Goal: Find contact information: Obtain details needed to contact an individual or organization

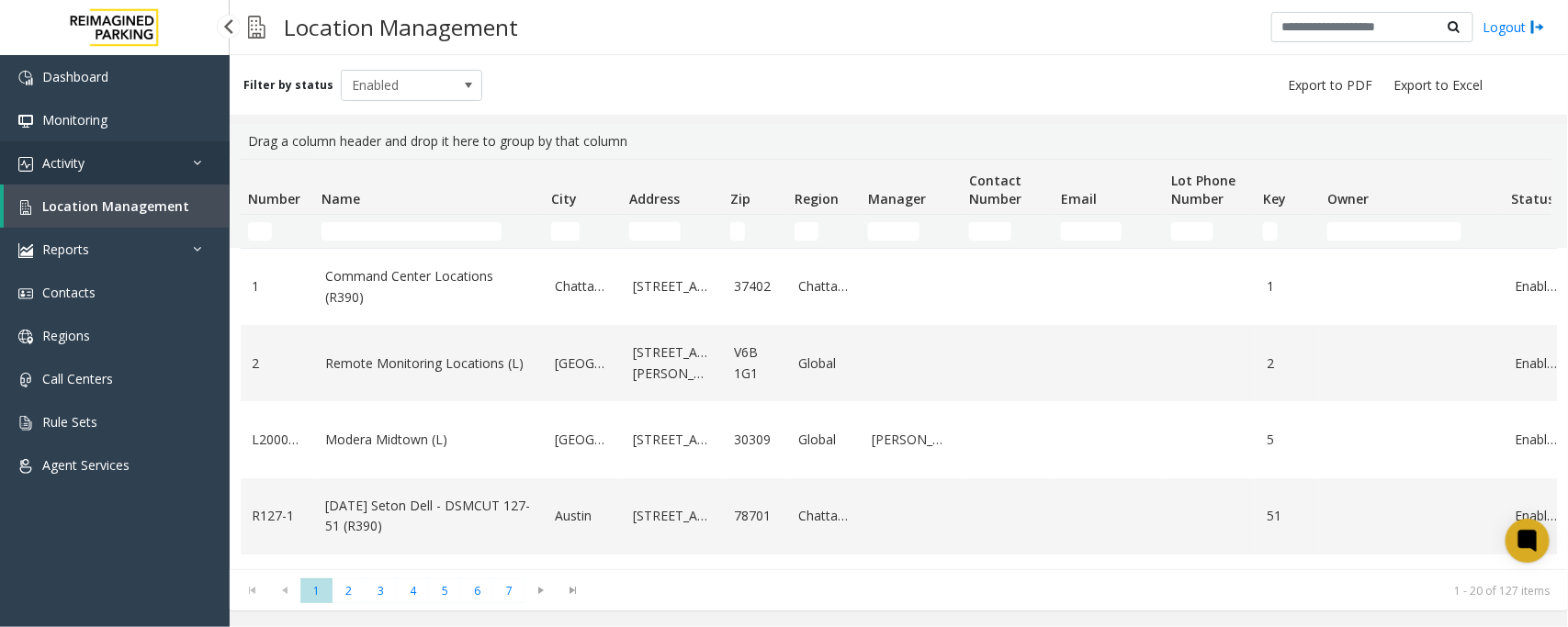
click at [88, 170] on link "Activity" at bounding box center [114, 163] width 229 height 43
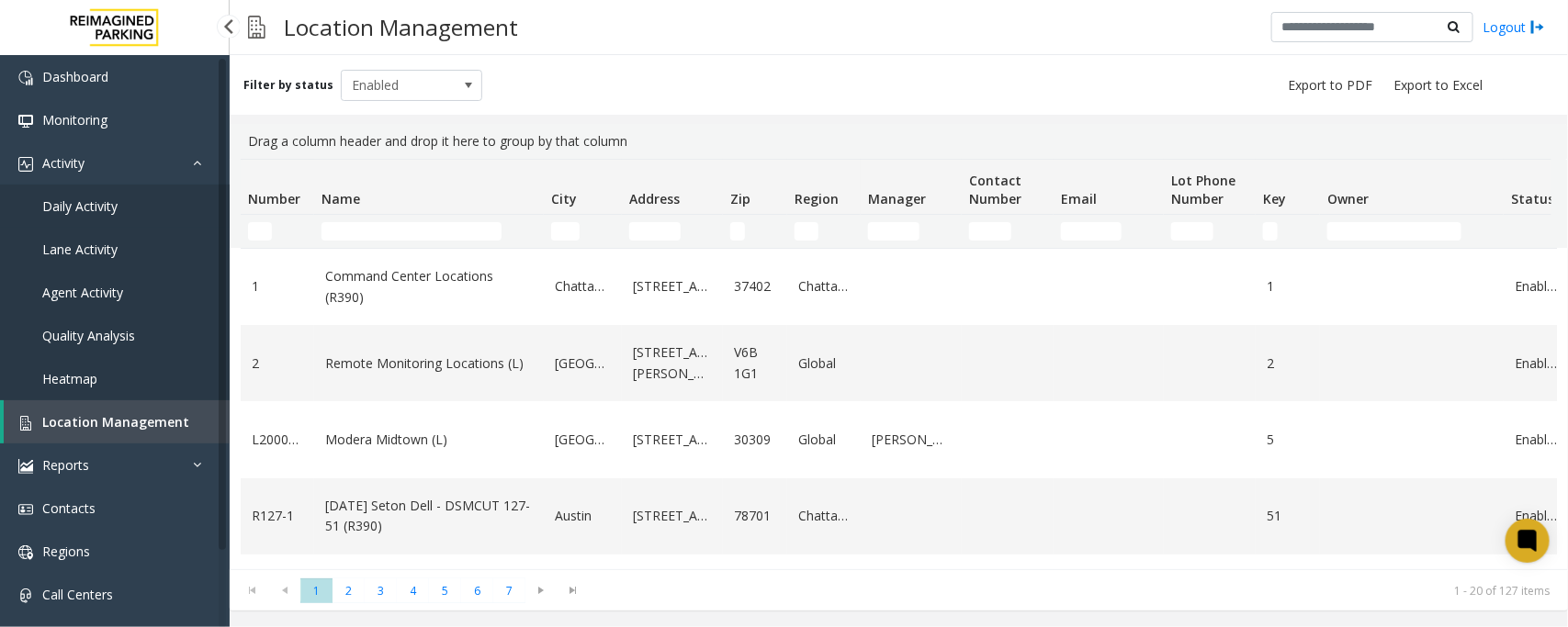
click at [88, 214] on link "Daily Activity" at bounding box center [114, 206] width 229 height 43
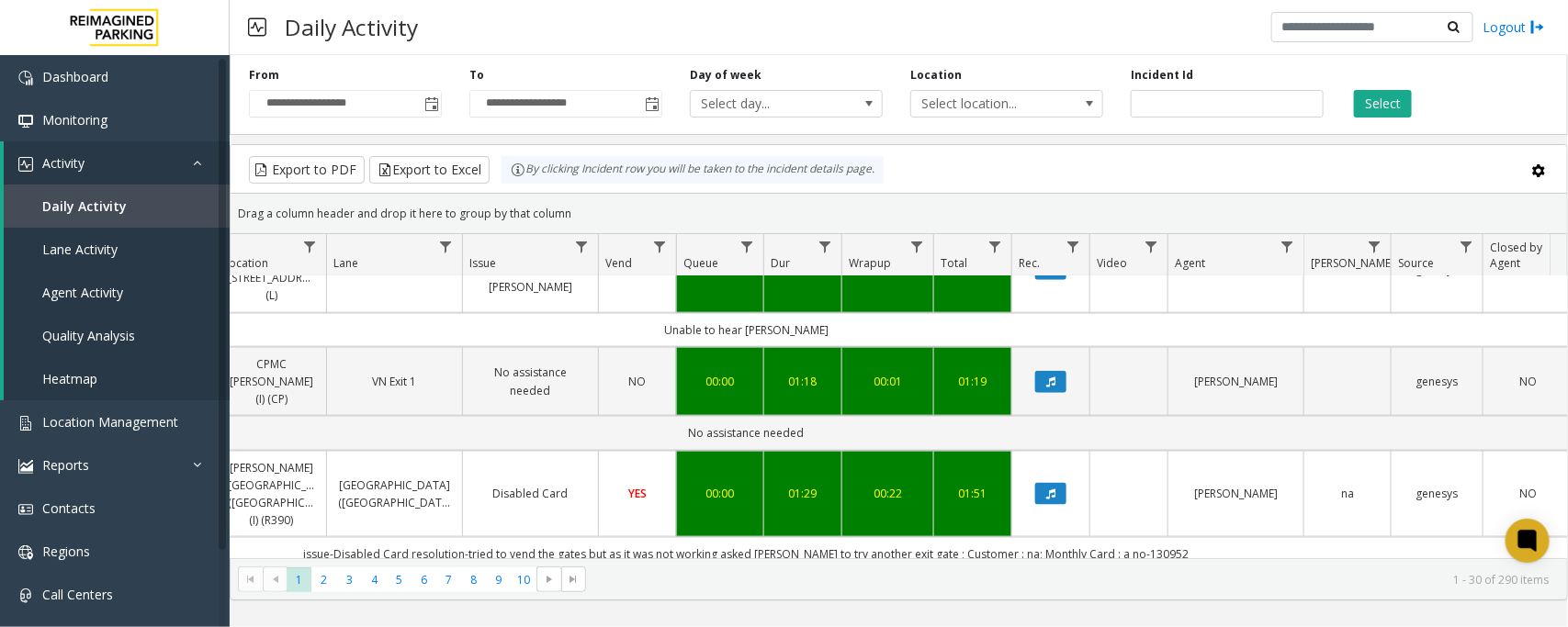
scroll to position [1263, 342]
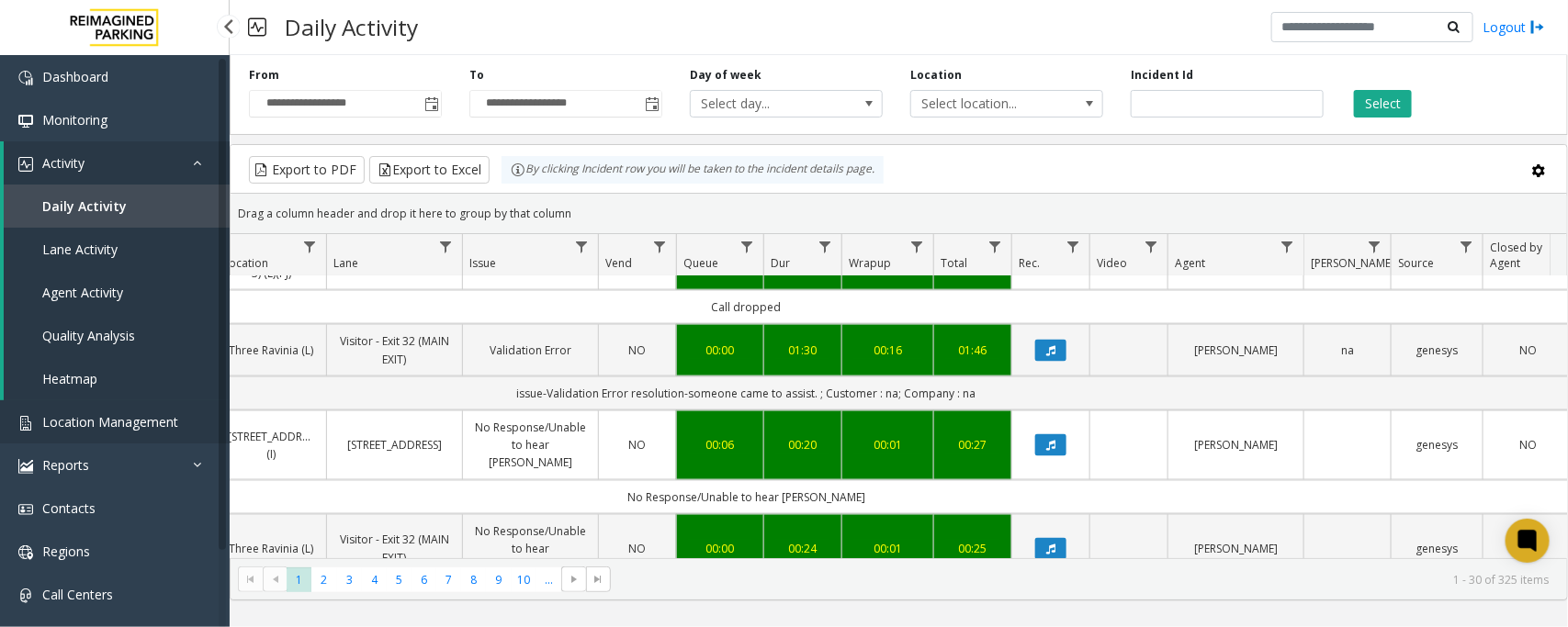
click at [96, 421] on span "Location Management" at bounding box center [109, 421] width 136 height 17
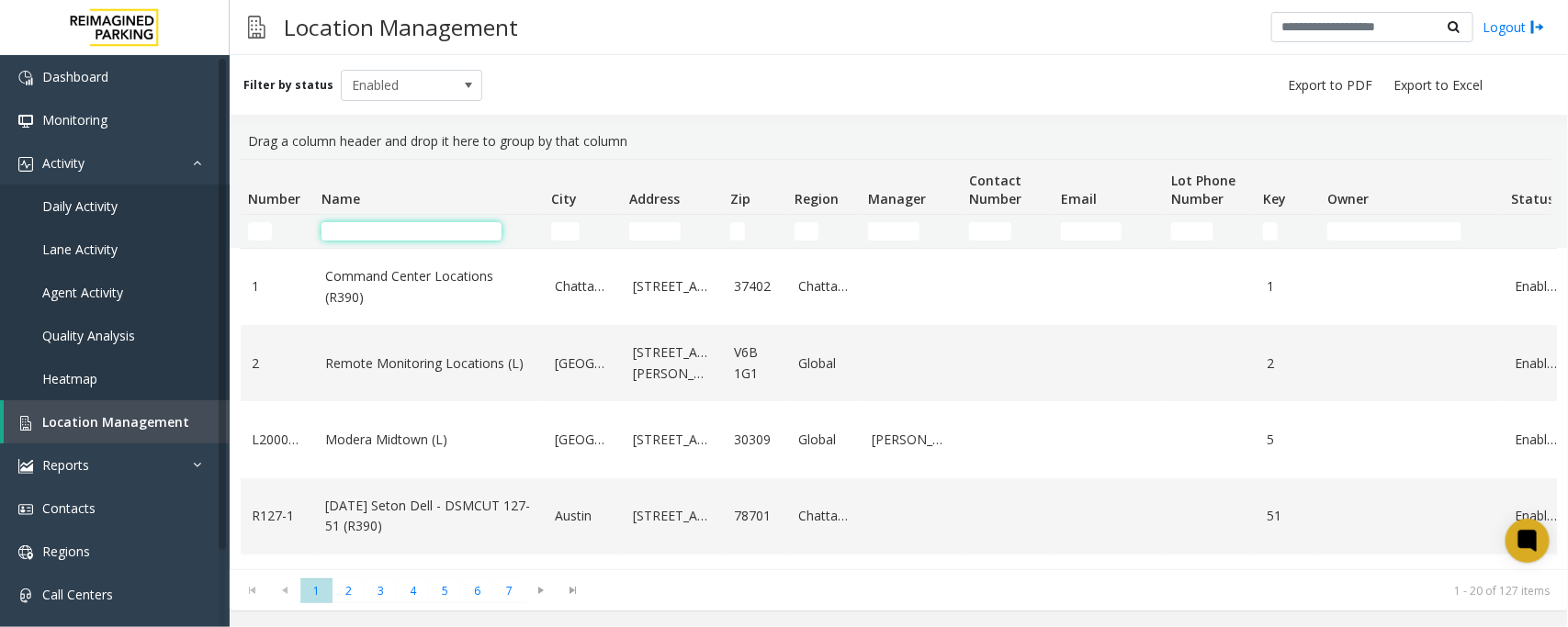
click at [407, 225] on input "Name Filter" at bounding box center [411, 231] width 180 height 18
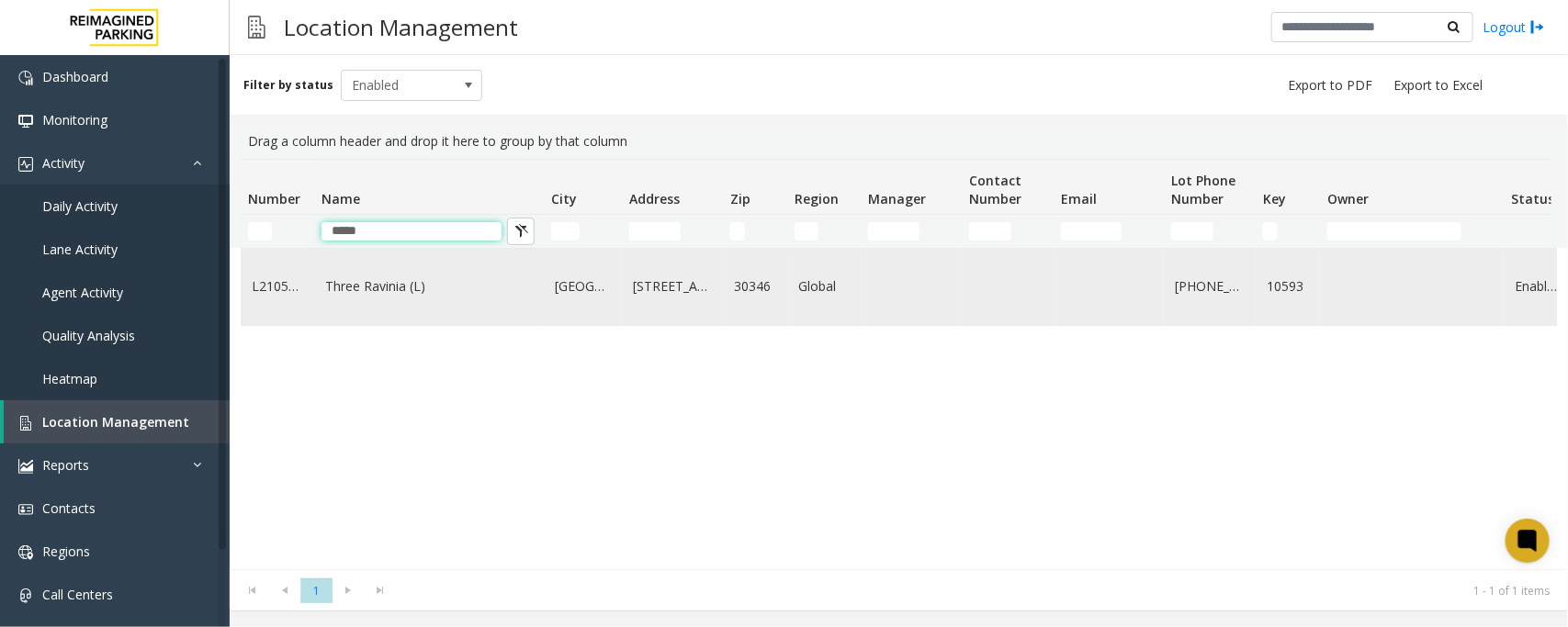
type input "*****"
click at [407, 299] on td "Three Ravinia (L)" at bounding box center [428, 287] width 229 height 76
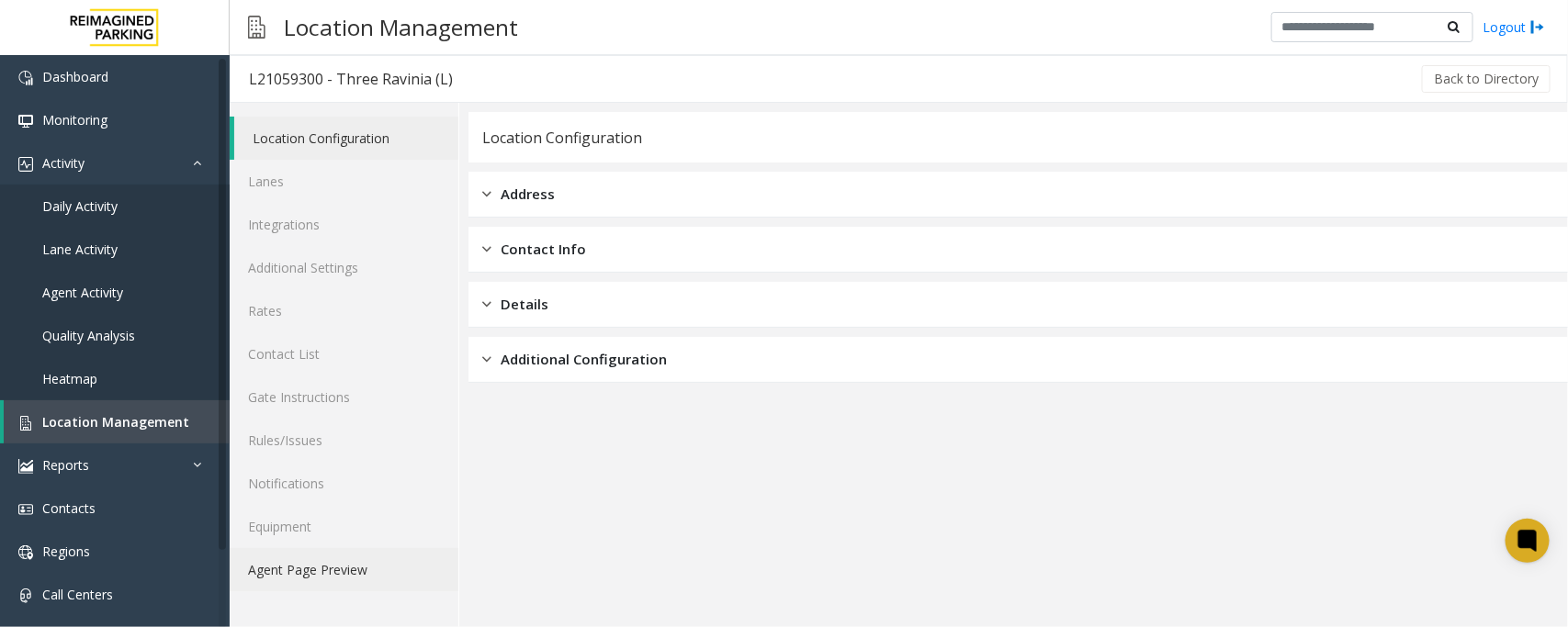
click at [347, 565] on link "Agent Page Preview" at bounding box center [343, 569] width 228 height 43
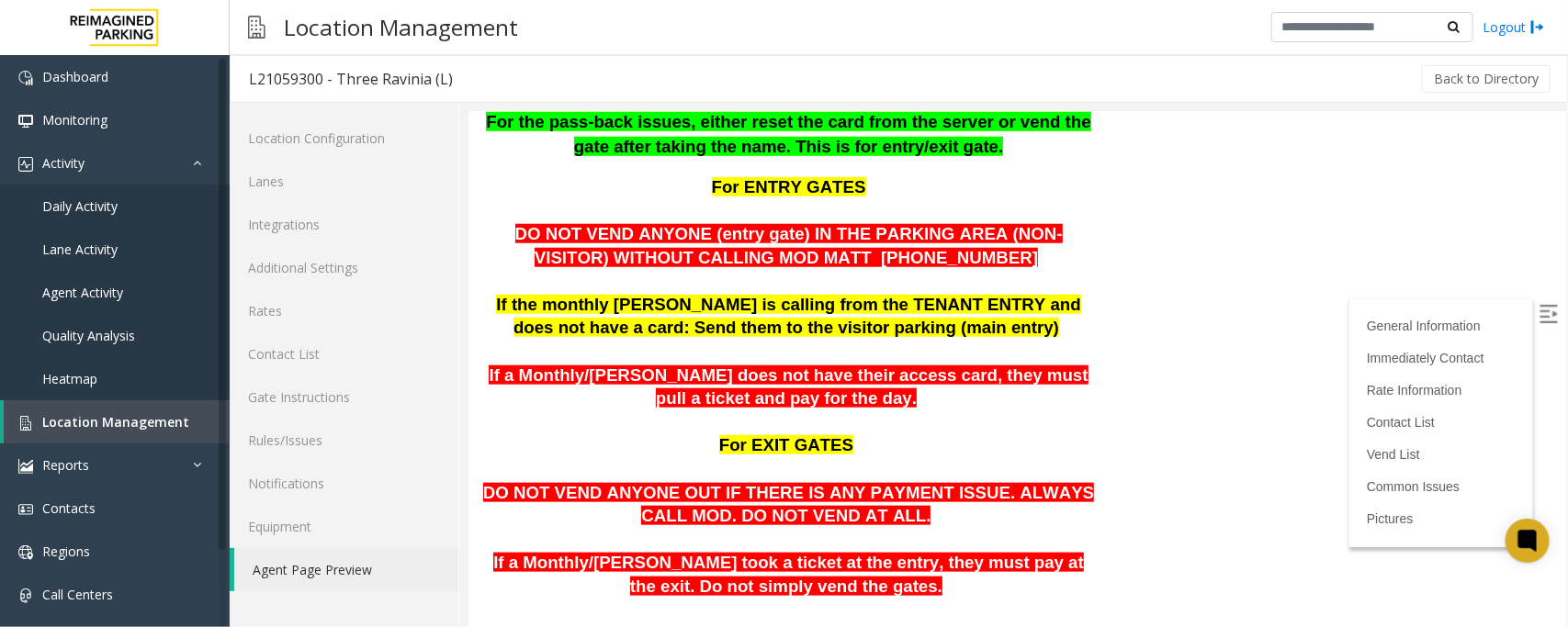
scroll to position [689, 0]
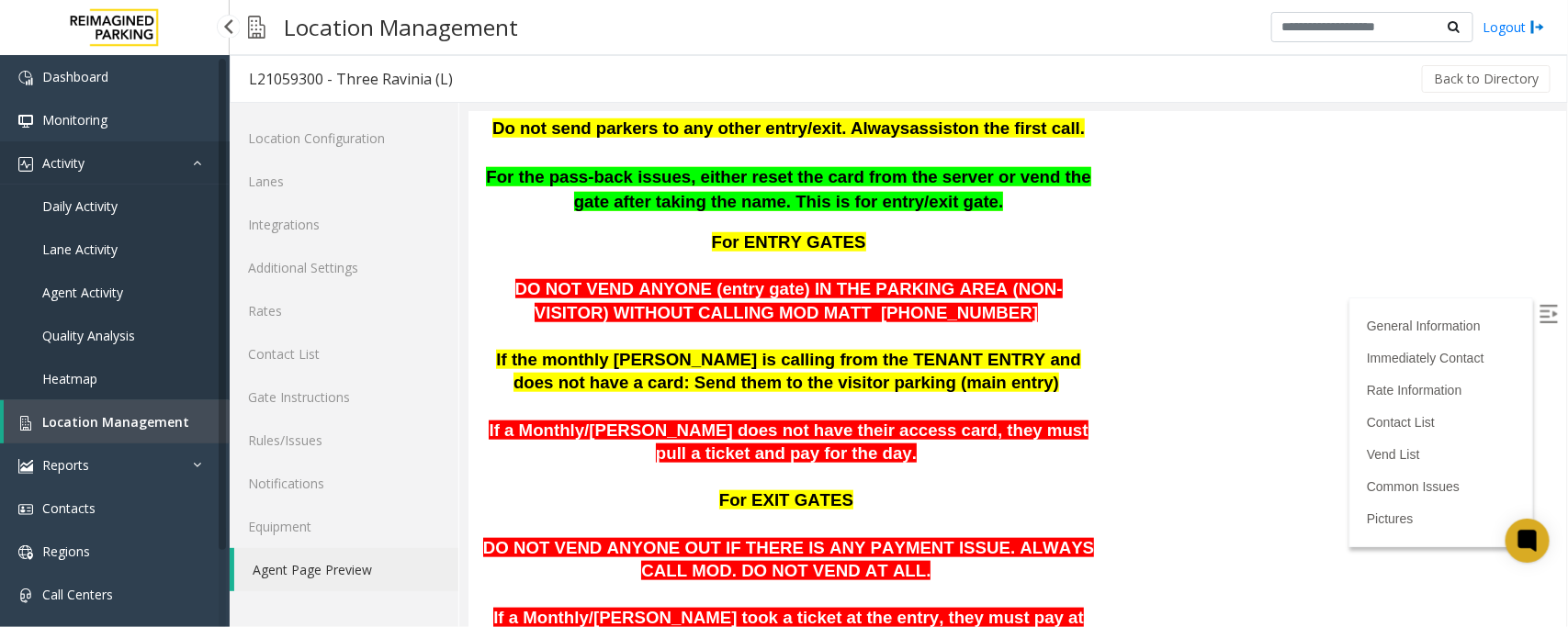
click at [96, 163] on link "Activity" at bounding box center [114, 163] width 229 height 43
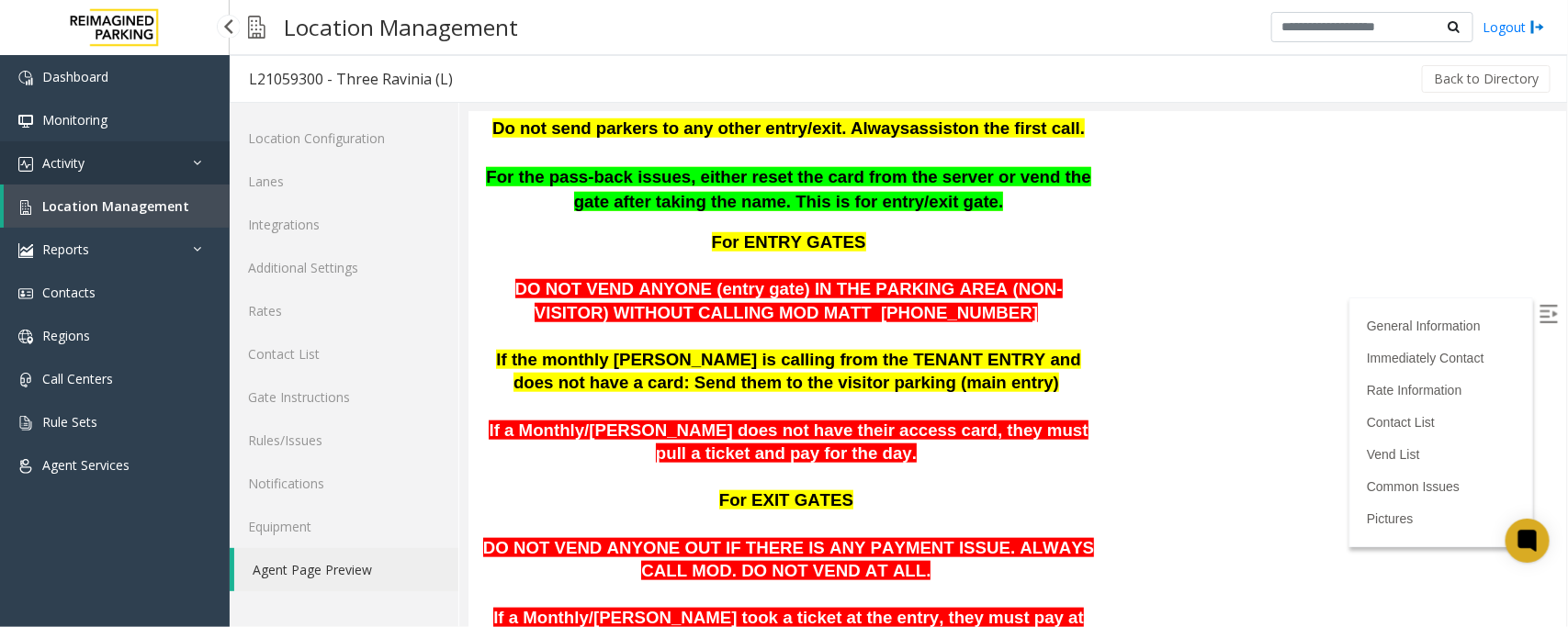
click at [90, 161] on link "Activity" at bounding box center [114, 163] width 229 height 43
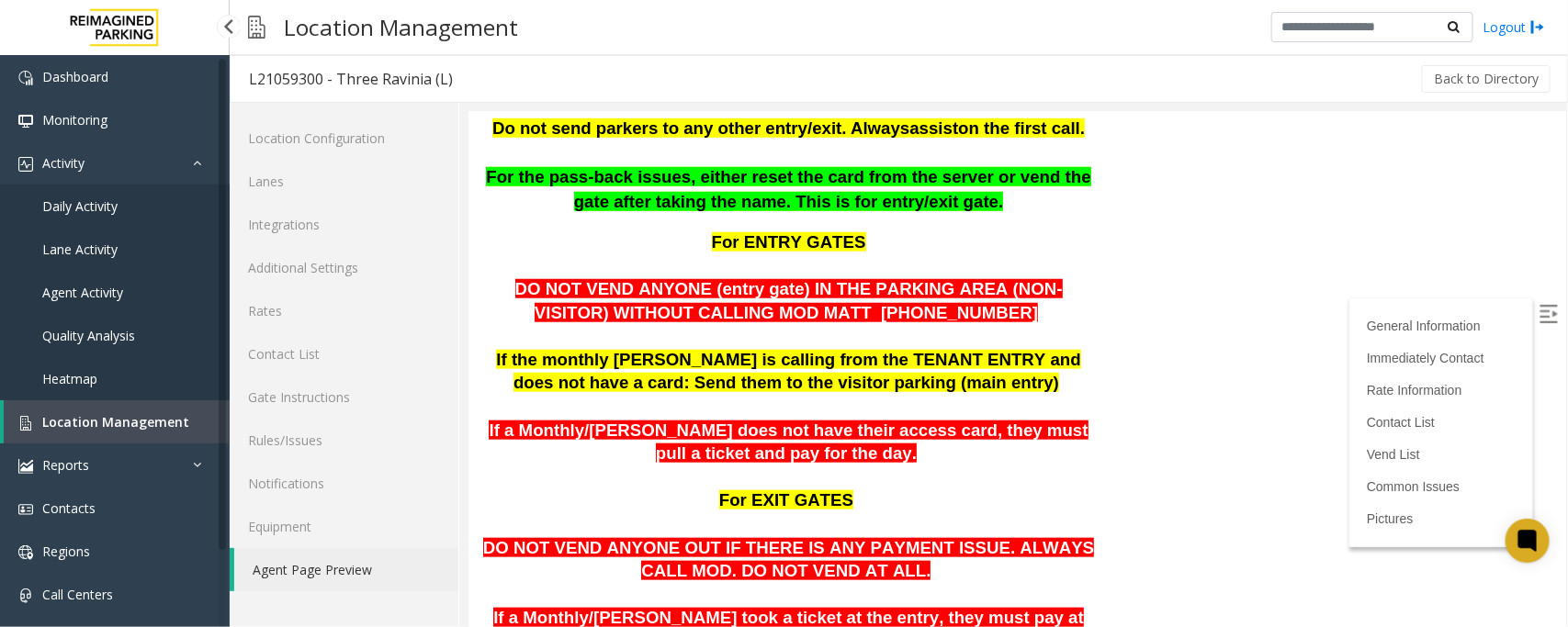
click at [84, 208] on span "Daily Activity" at bounding box center [79, 206] width 75 height 17
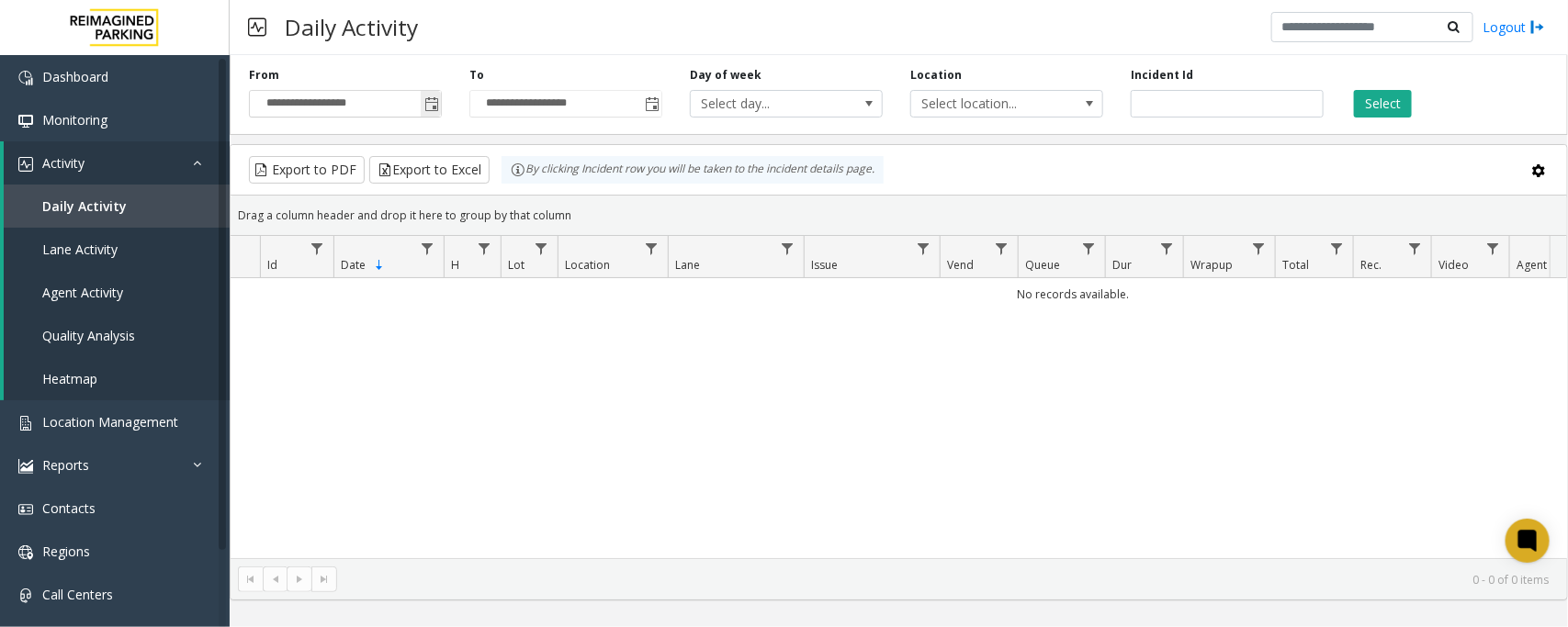
click at [432, 103] on span "Toggle popup" at bounding box center [431, 104] width 14 height 14
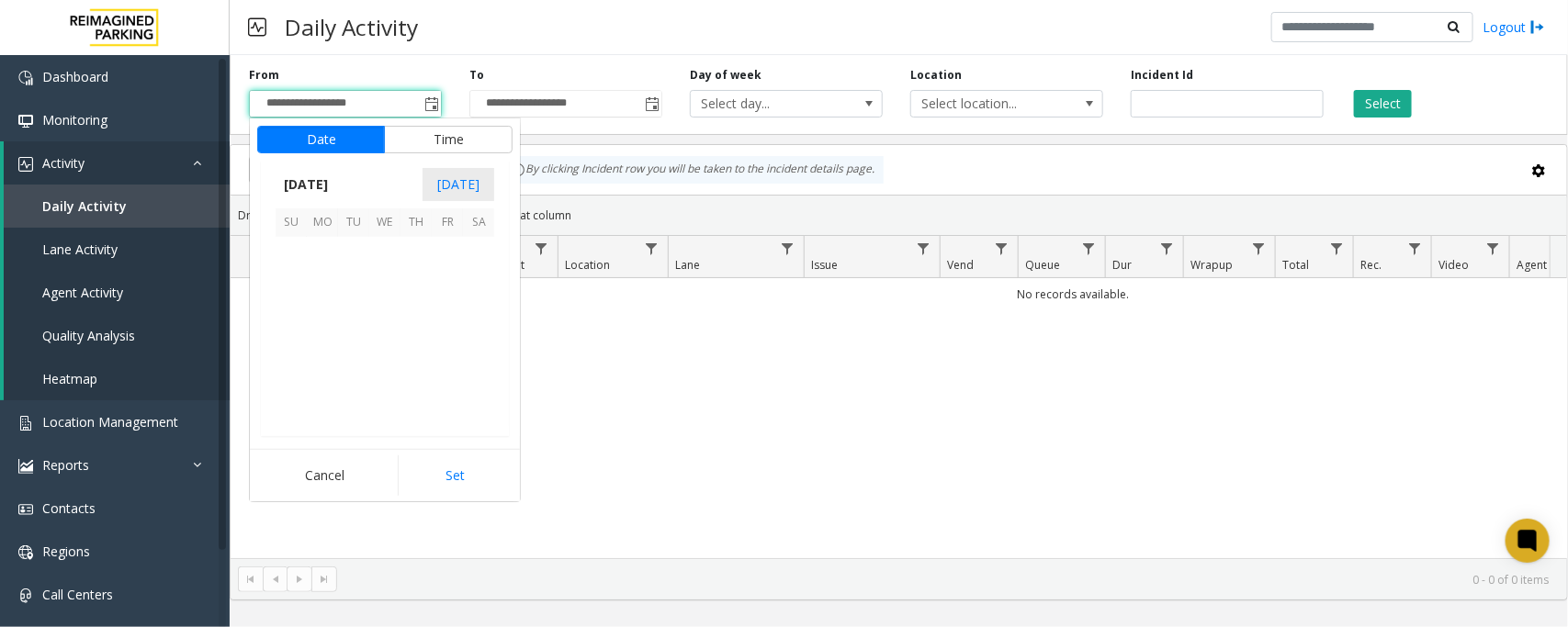
scroll to position [329483, 0]
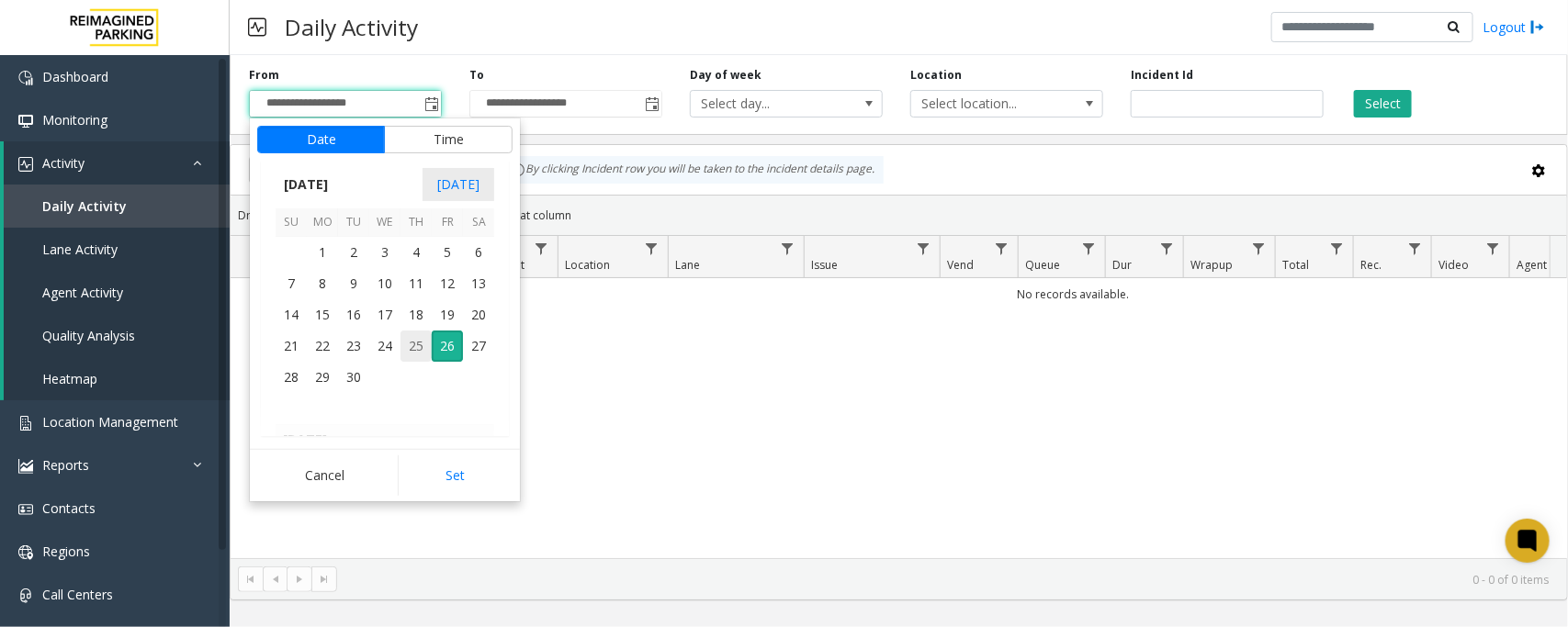
click at [409, 344] on span "25" at bounding box center [416, 346] width 31 height 31
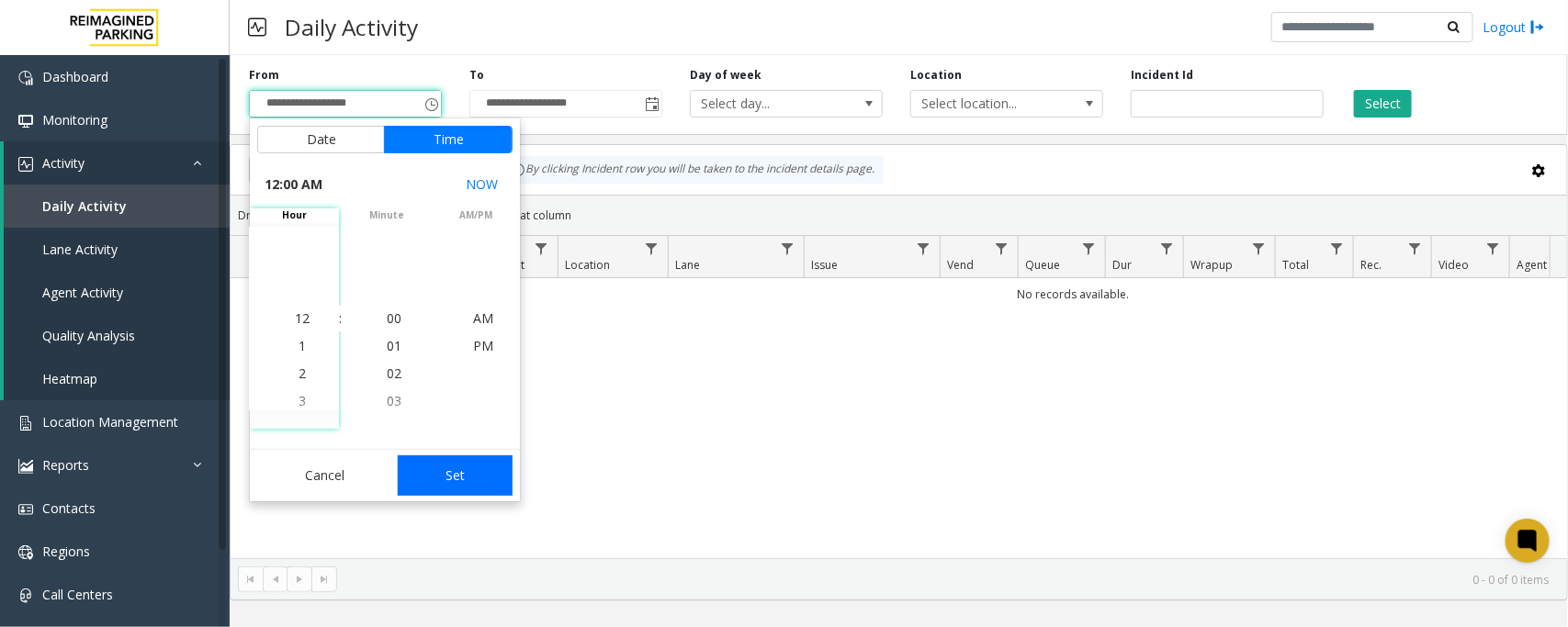
click at [450, 482] on button "Set" at bounding box center [456, 476] width 116 height 40
type input "**********"
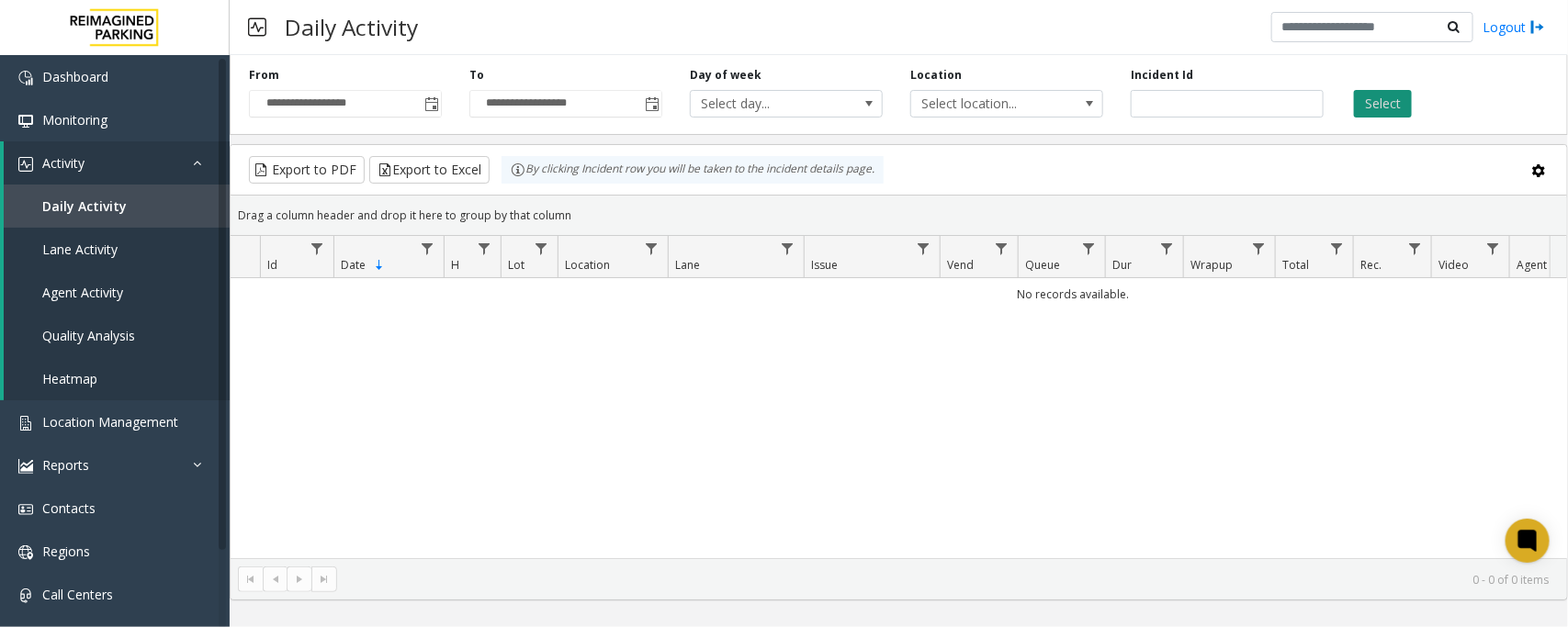
click at [1378, 112] on button "Select" at bounding box center [1382, 104] width 58 height 28
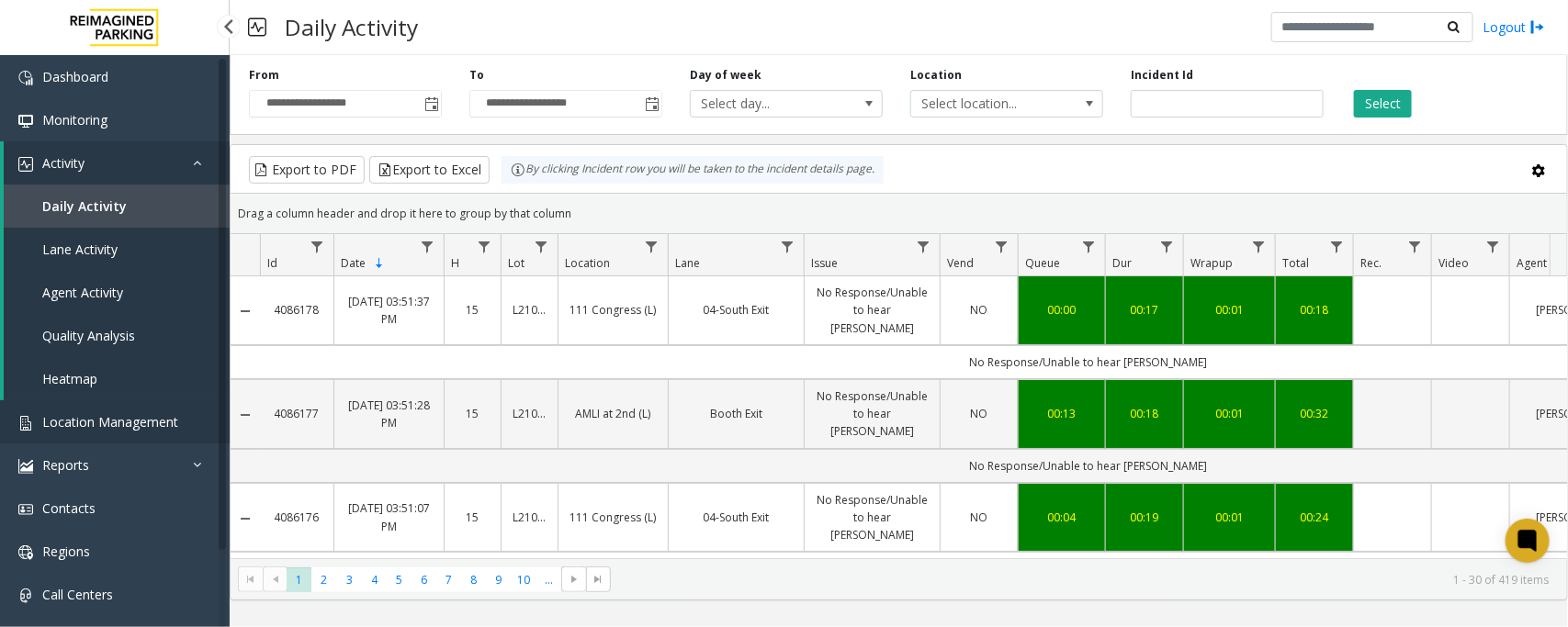
click at [79, 427] on span "Location Management" at bounding box center [109, 421] width 136 height 17
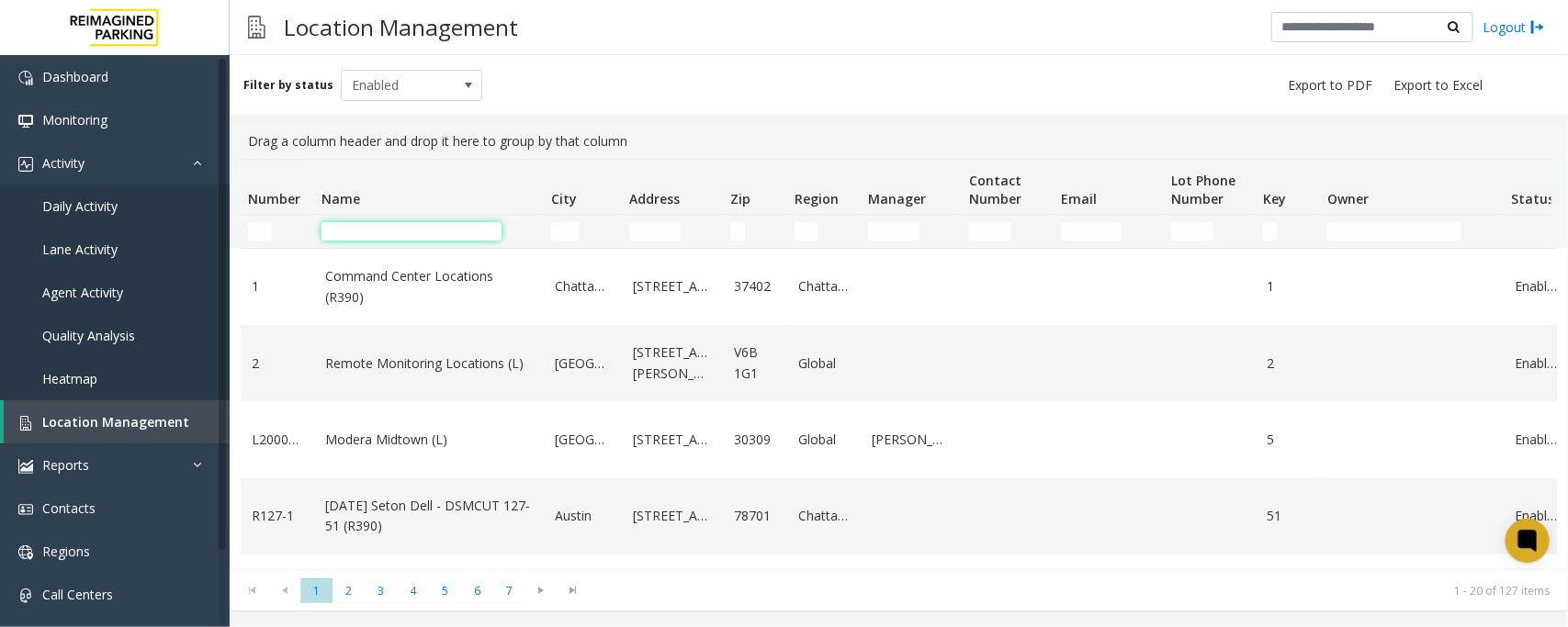
click at [425, 229] on input "Name Filter" at bounding box center [411, 231] width 180 height 18
click at [108, 198] on span "Daily Activity" at bounding box center [79, 206] width 75 height 17
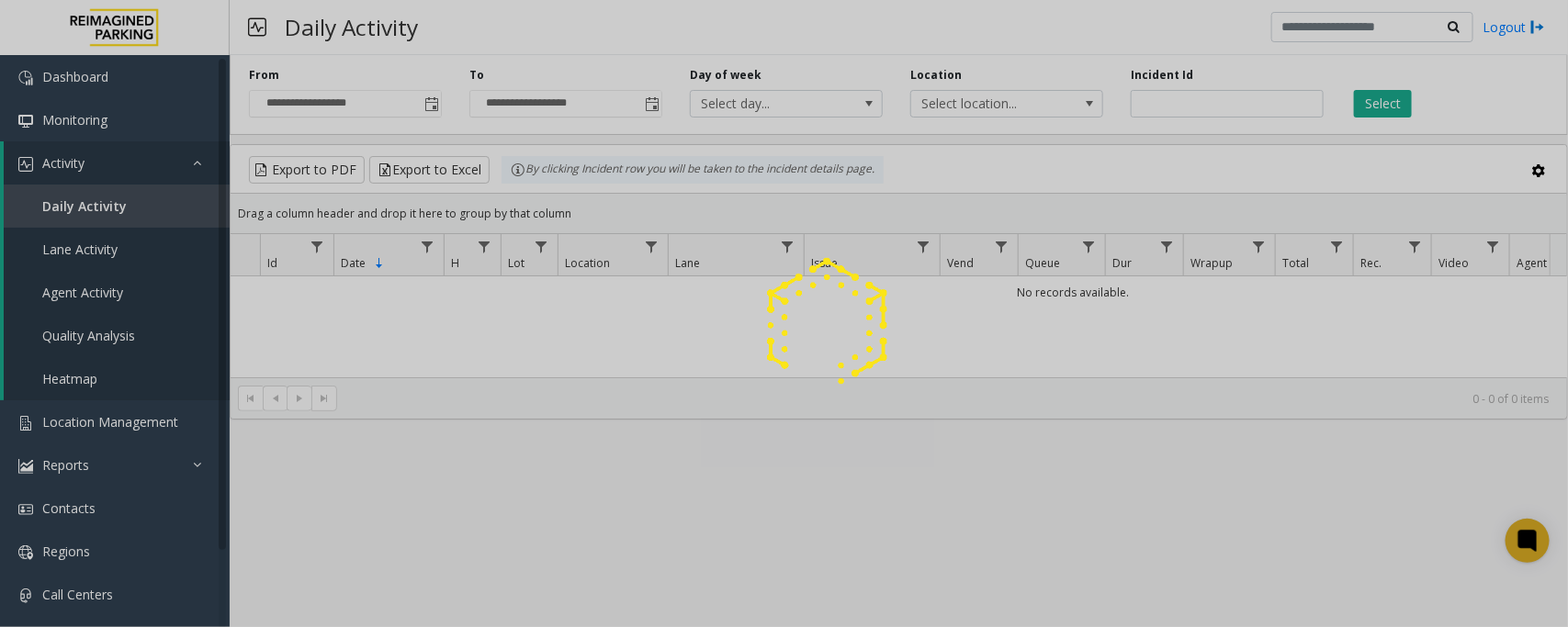
click at [427, 98] on span "Toggle popup" at bounding box center [431, 104] width 14 height 14
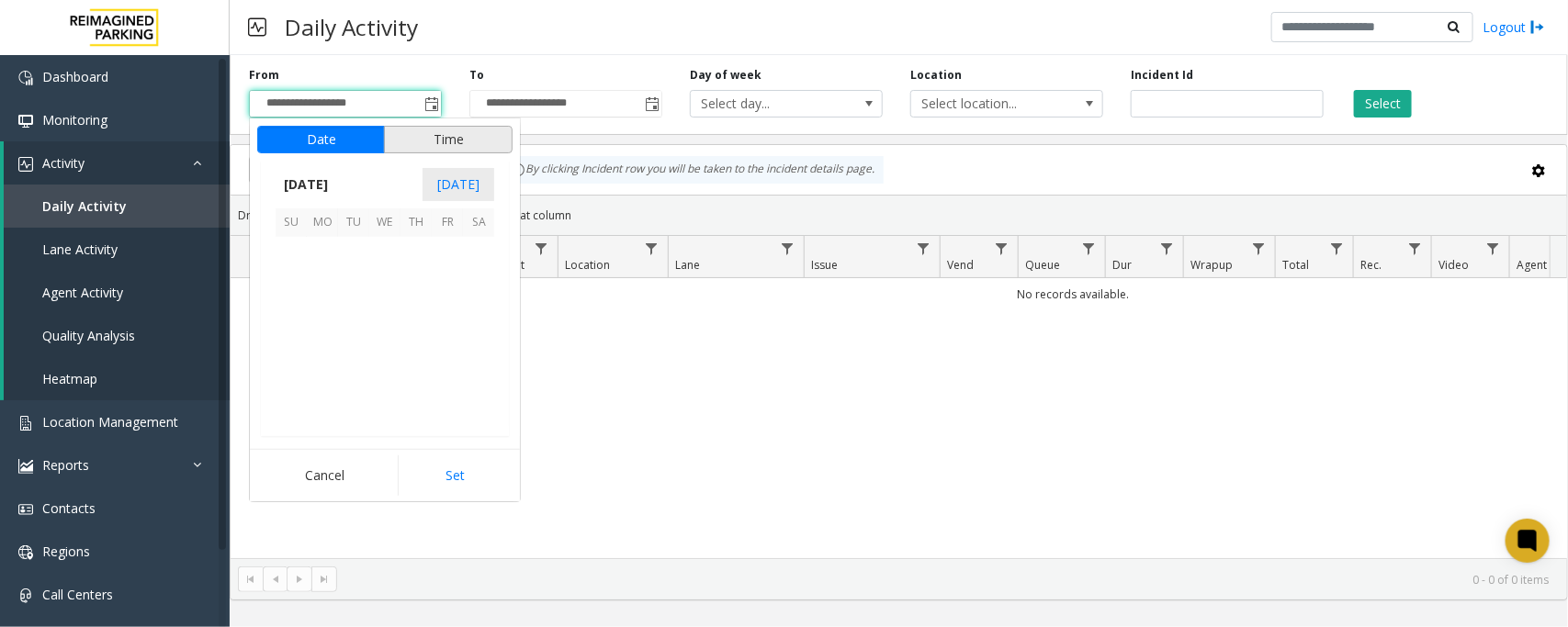
scroll to position [329483, 0]
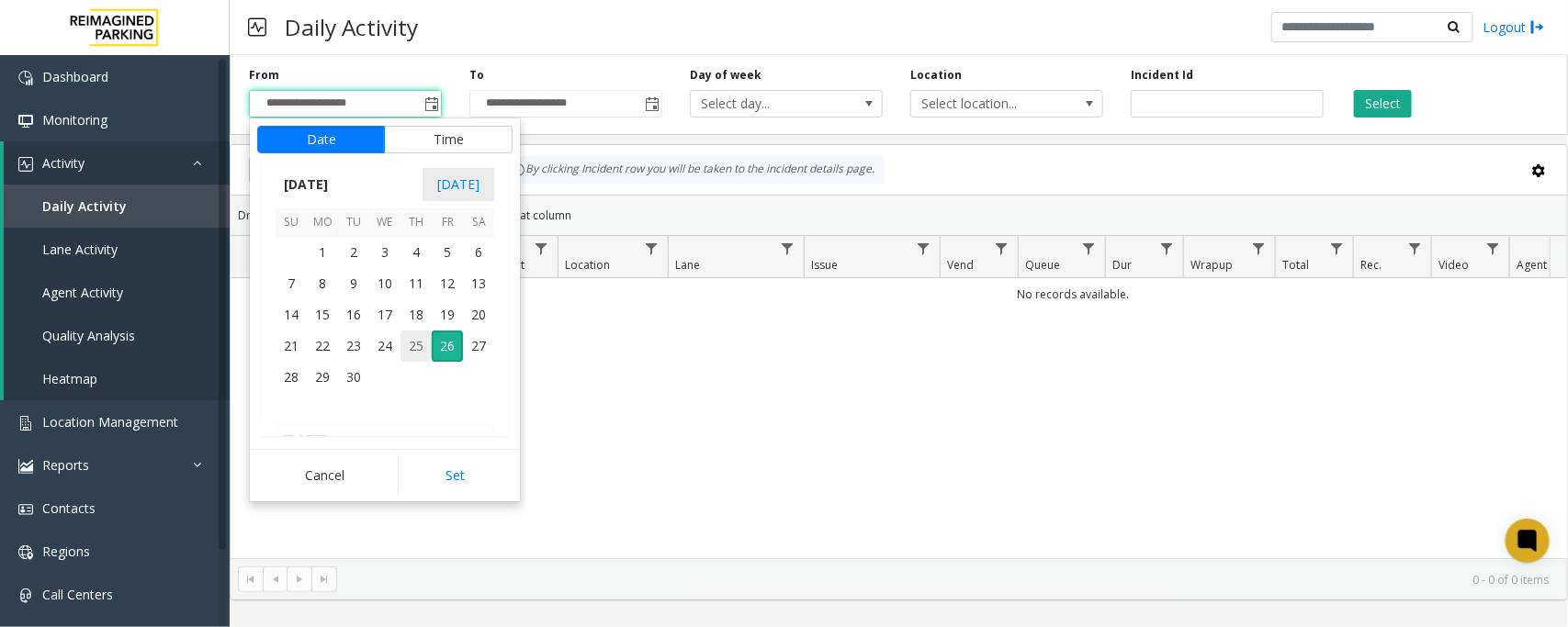
click at [409, 343] on span "25" at bounding box center [416, 346] width 31 height 31
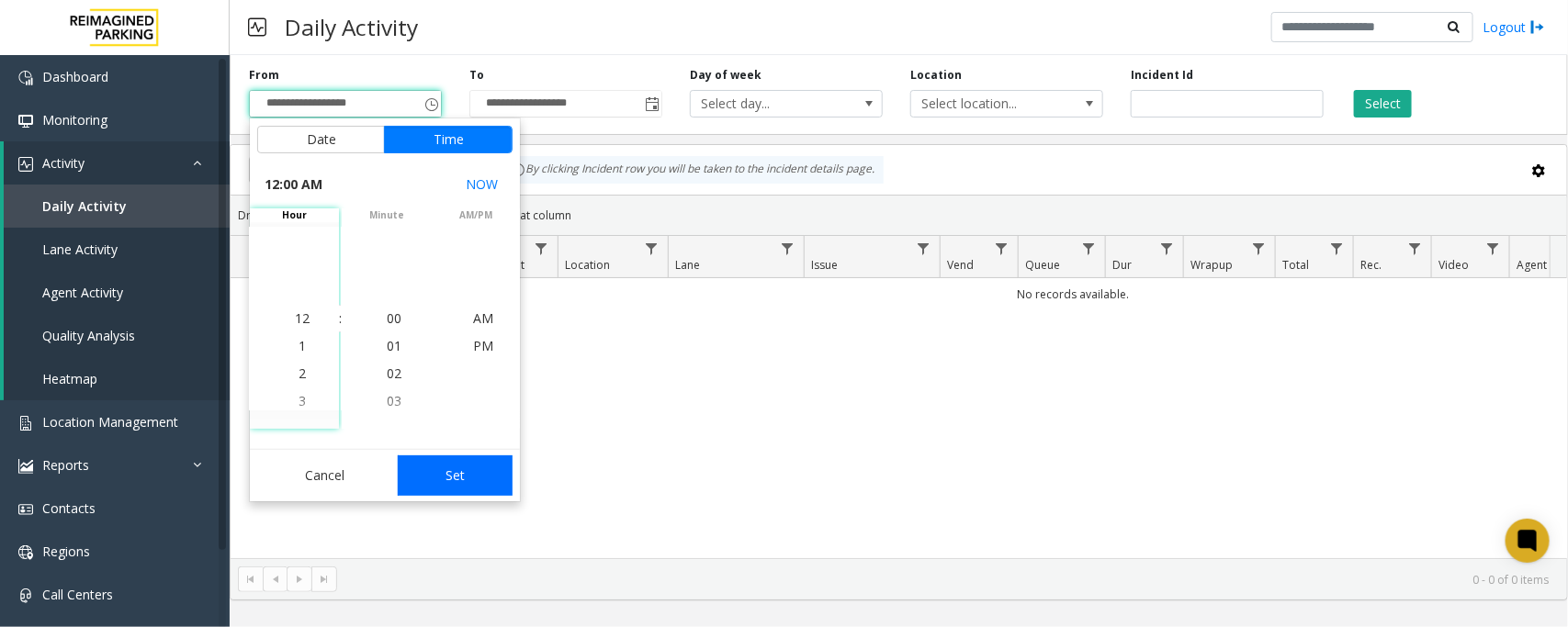
click at [457, 480] on button "Set" at bounding box center [456, 476] width 116 height 40
type input "**********"
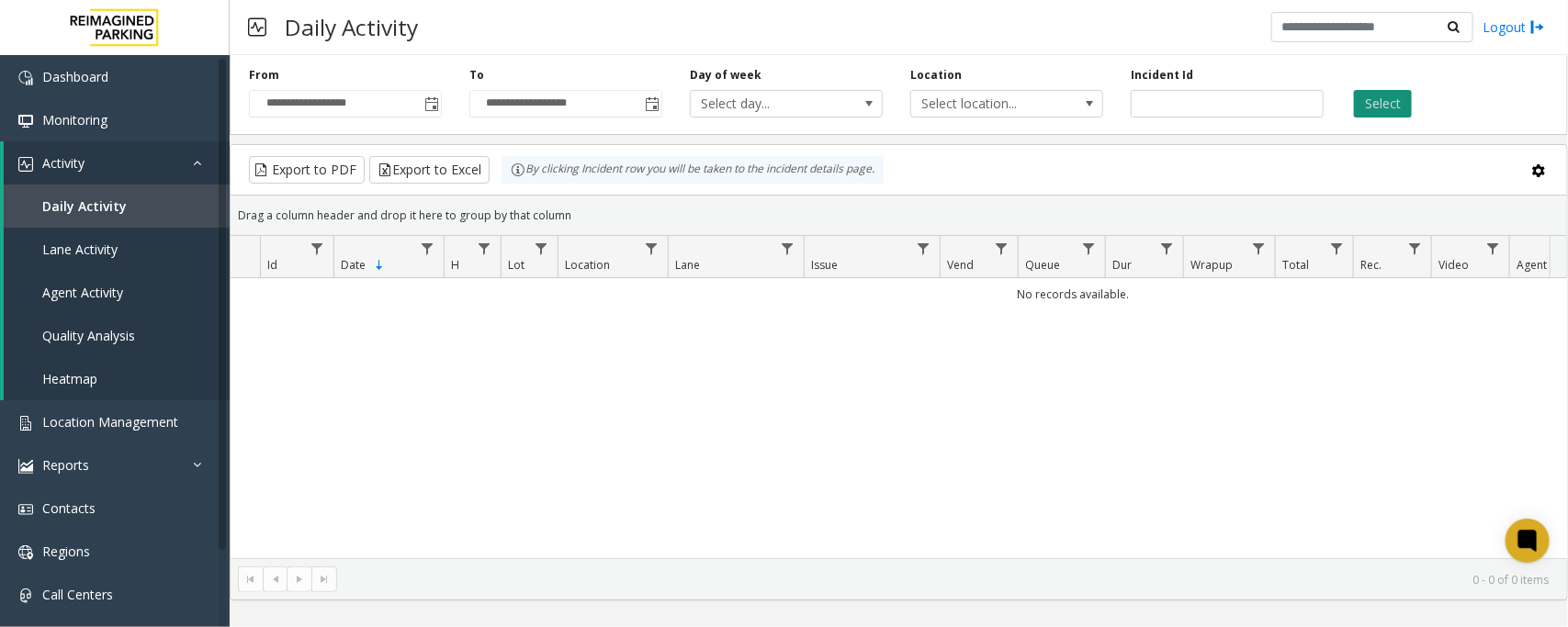
click at [1364, 99] on button "Select" at bounding box center [1382, 104] width 58 height 28
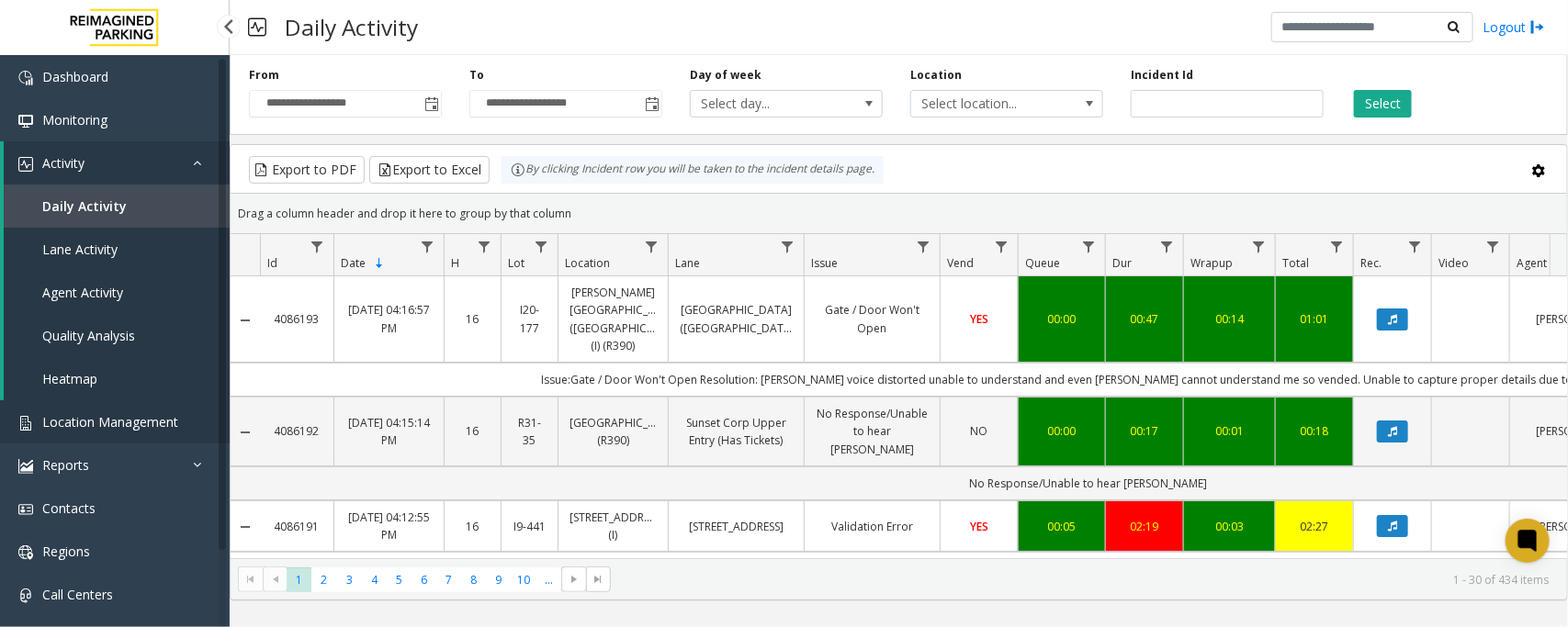
click at [115, 425] on span "Location Management" at bounding box center [109, 421] width 136 height 17
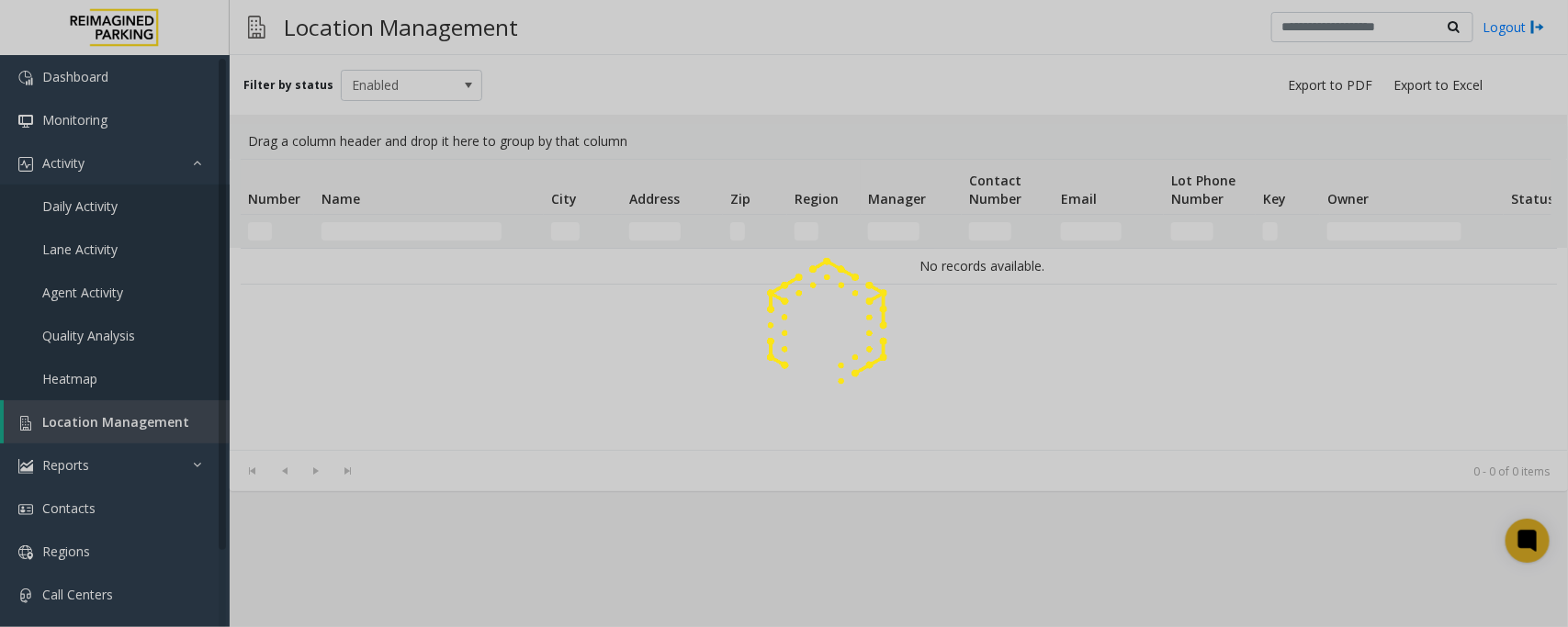
click at [357, 227] on div at bounding box center [784, 313] width 1568 height 627
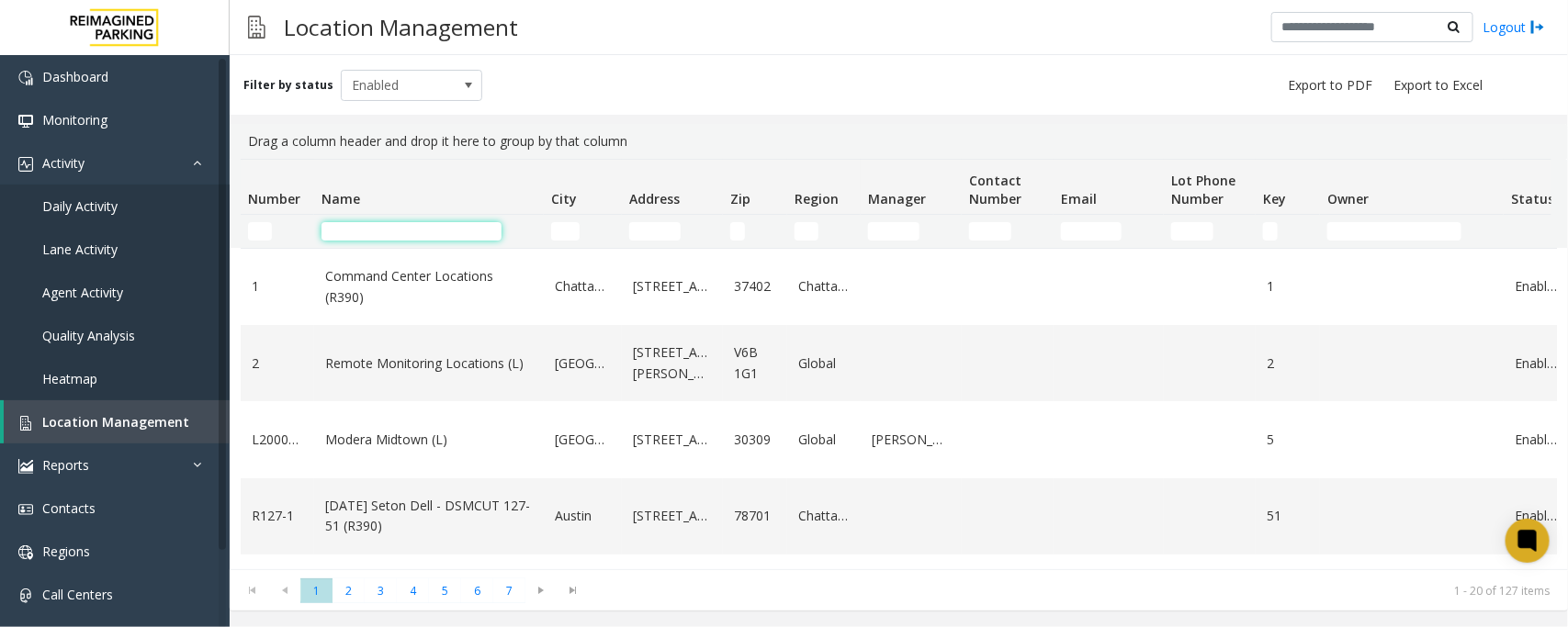
click at [380, 230] on input "Name Filter" at bounding box center [411, 231] width 180 height 18
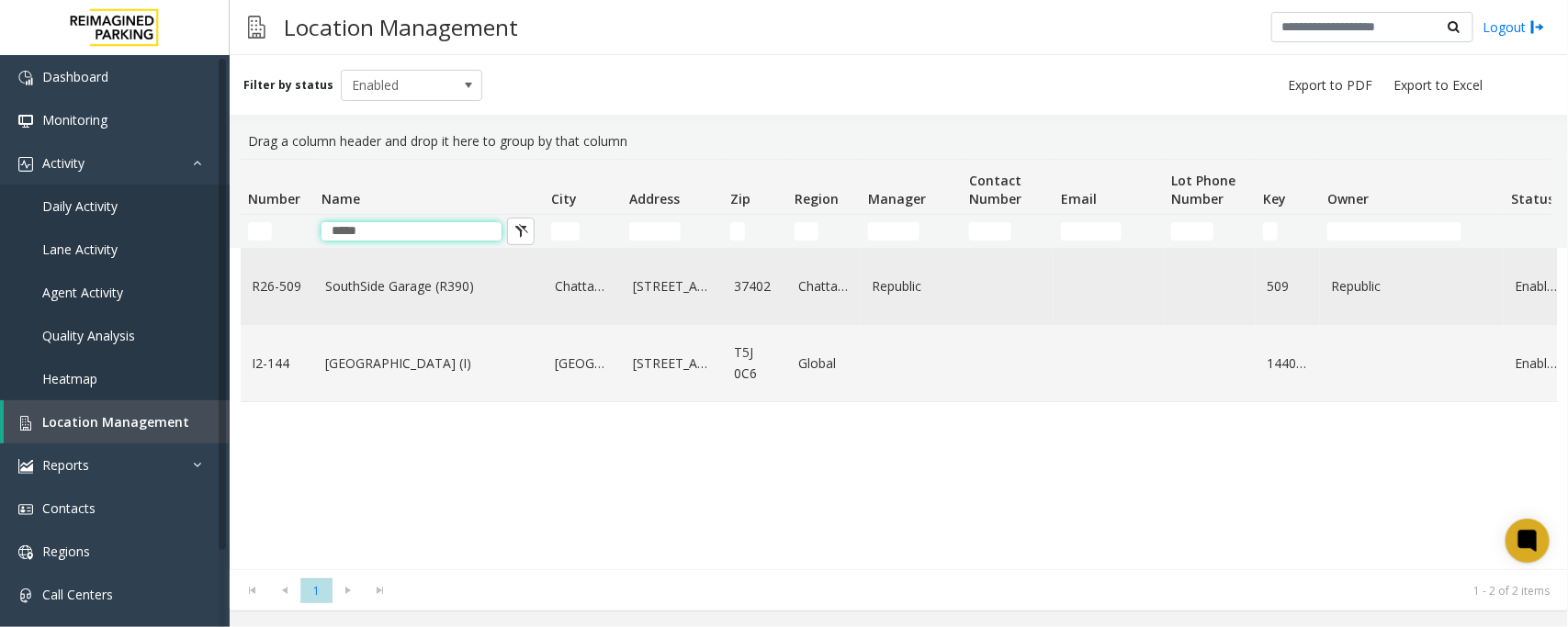
type input "*****"
click at [398, 301] on td "SouthSide Garage (R390)" at bounding box center [428, 287] width 229 height 76
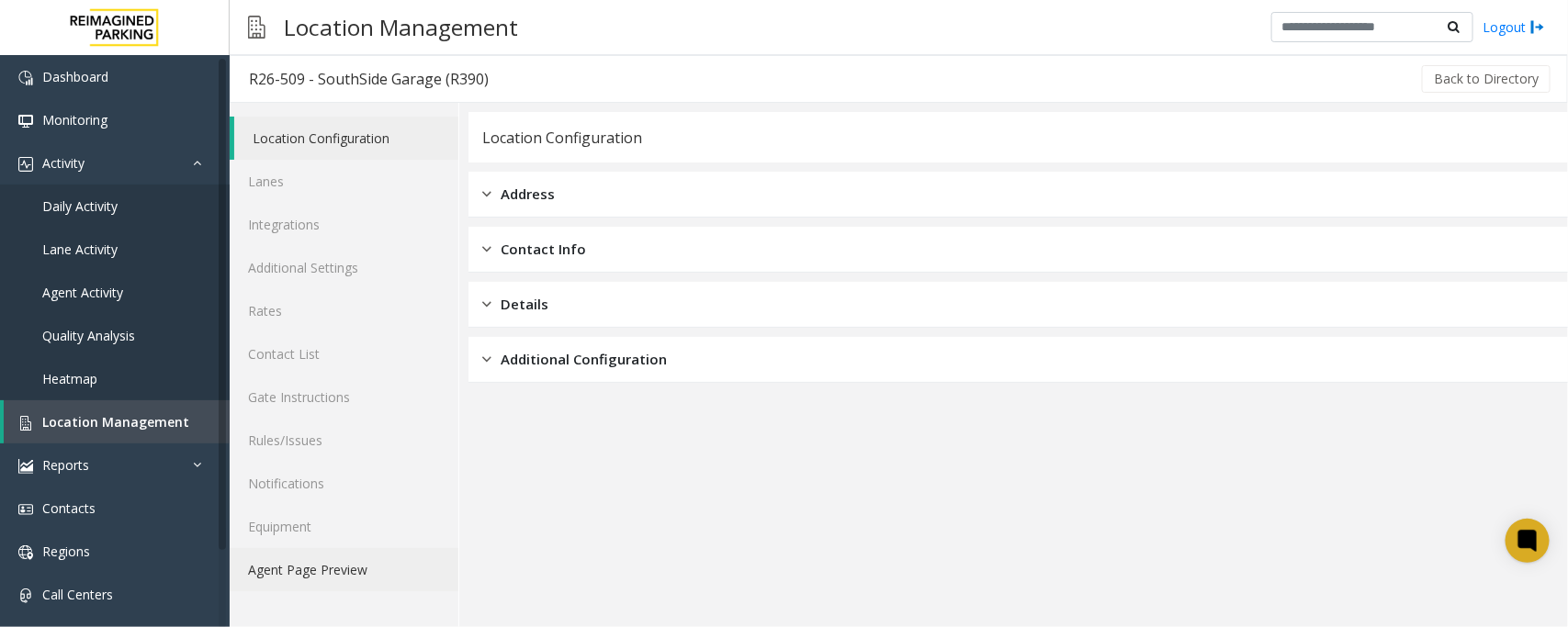
click at [289, 569] on link "Agent Page Preview" at bounding box center [343, 569] width 228 height 43
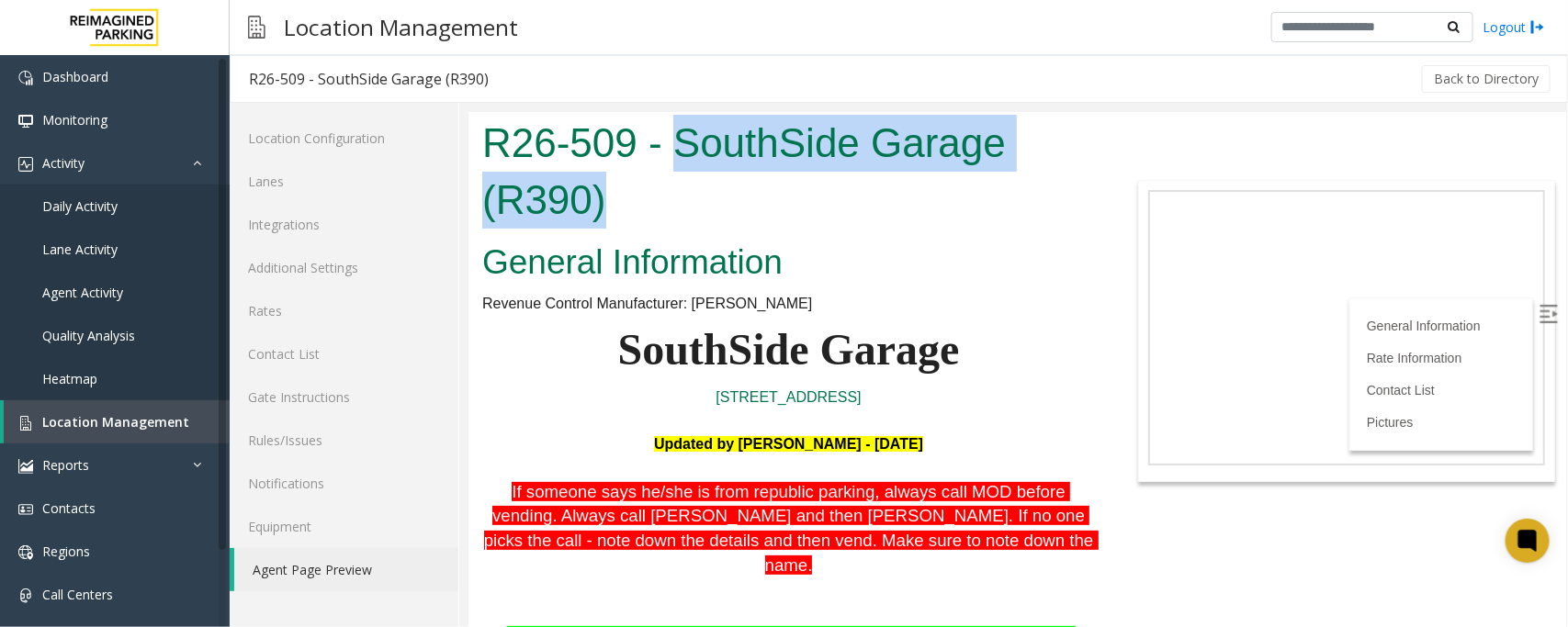
drag, startPoint x: 676, startPoint y: 147, endPoint x: 836, endPoint y: 196, distance: 167.3
click at [836, 196] on h1 "R26-509 - SouthSide Garage (R390)" at bounding box center [788, 170] width 613 height 113
copy h1 "SouthSide Garage (R390)"
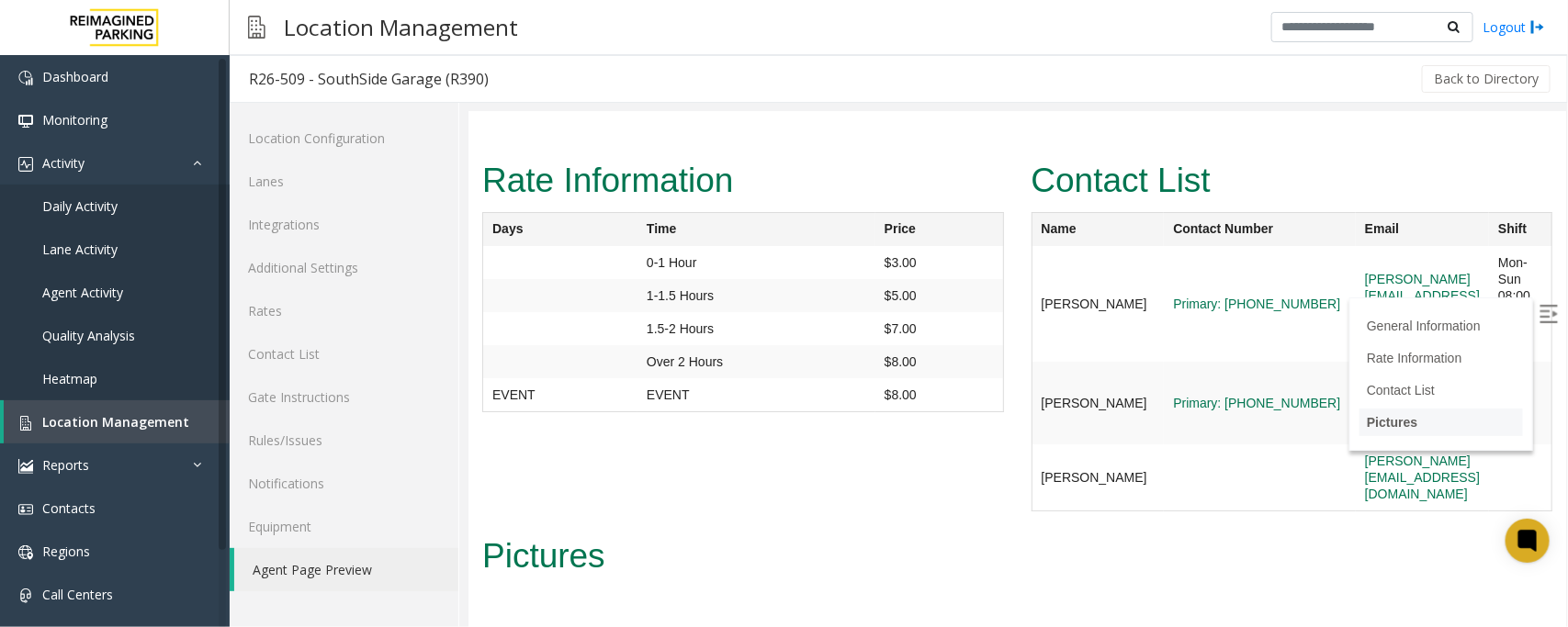
scroll to position [2884, 0]
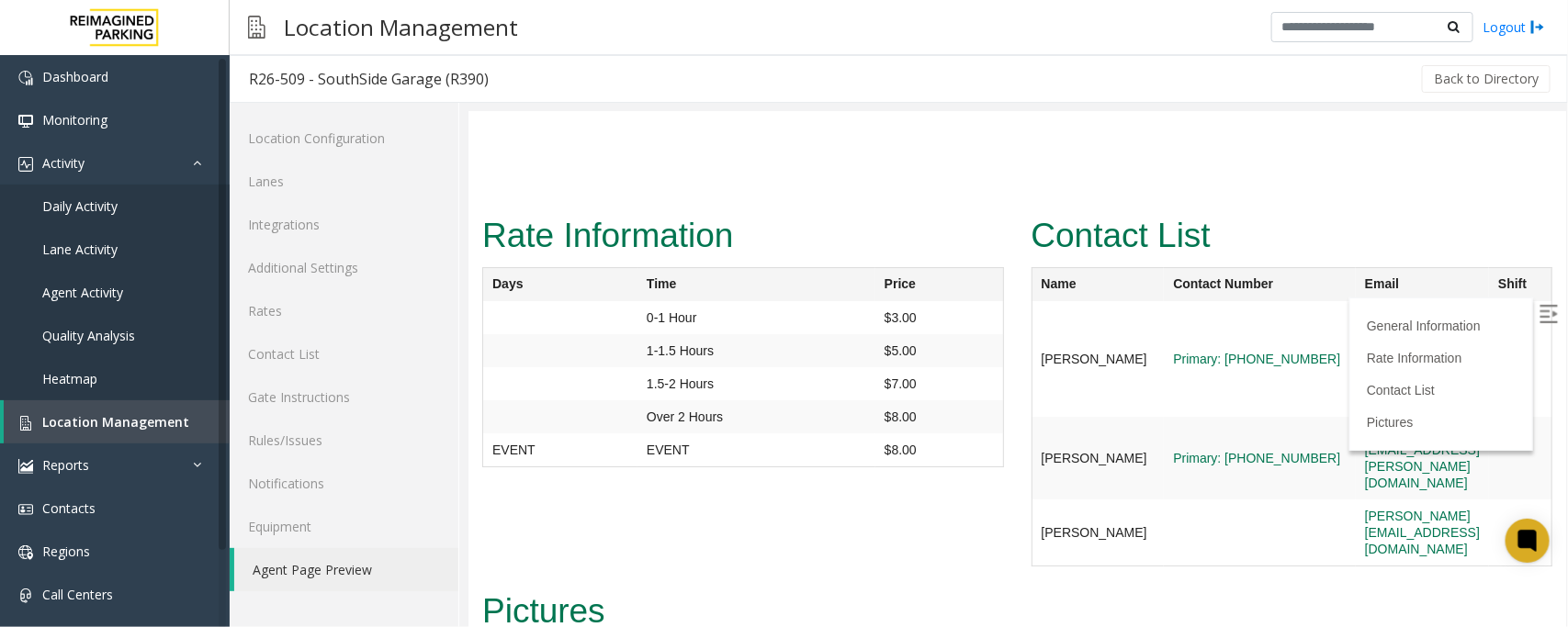
click at [1539, 315] on img at bounding box center [1547, 313] width 18 height 18
drag, startPoint x: 1258, startPoint y: 223, endPoint x: 1497, endPoint y: 232, distance: 239.2
click at [1488, 301] on td "rebecca.laymon@reimaginedparking.com" at bounding box center [1421, 359] width 133 height 116
copy link "rebecca.laymon@reimaginedparking.com"
click at [69, 199] on span "Daily Activity" at bounding box center [79, 206] width 75 height 17
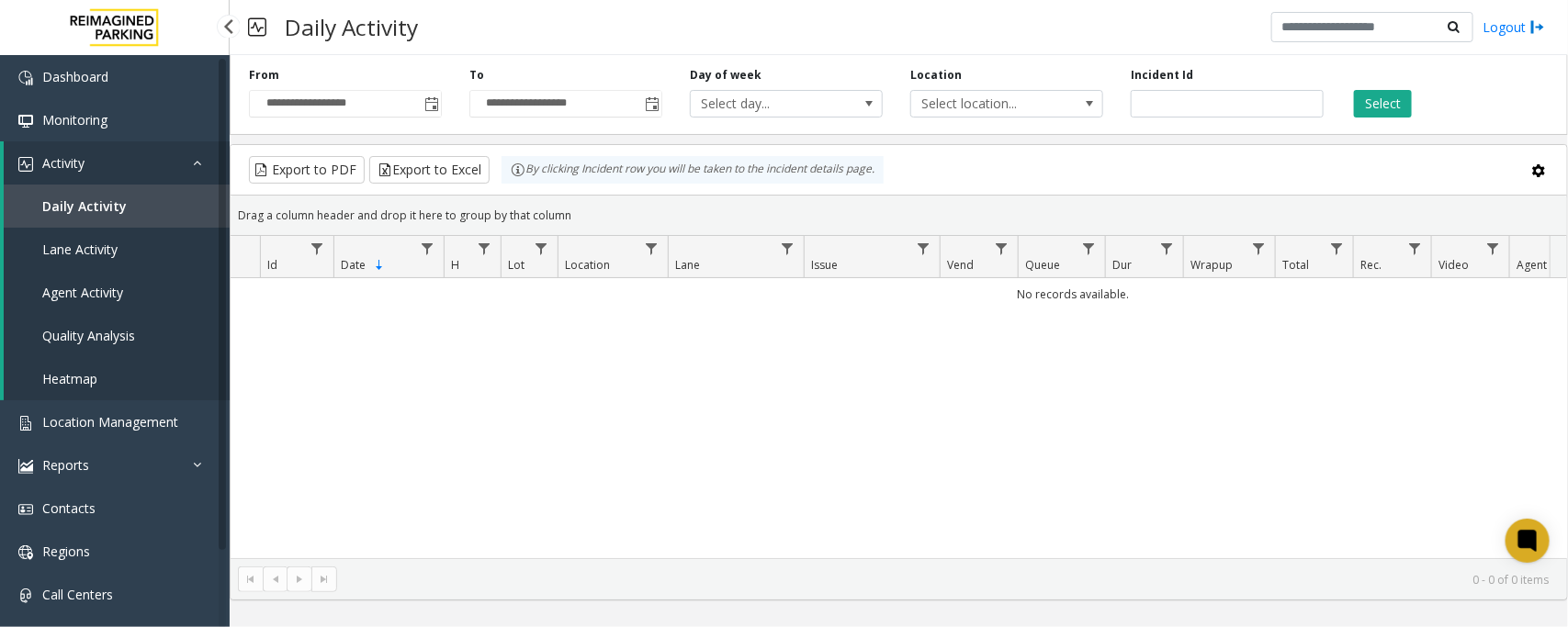
click at [186, 161] on link "Activity" at bounding box center [116, 163] width 225 height 43
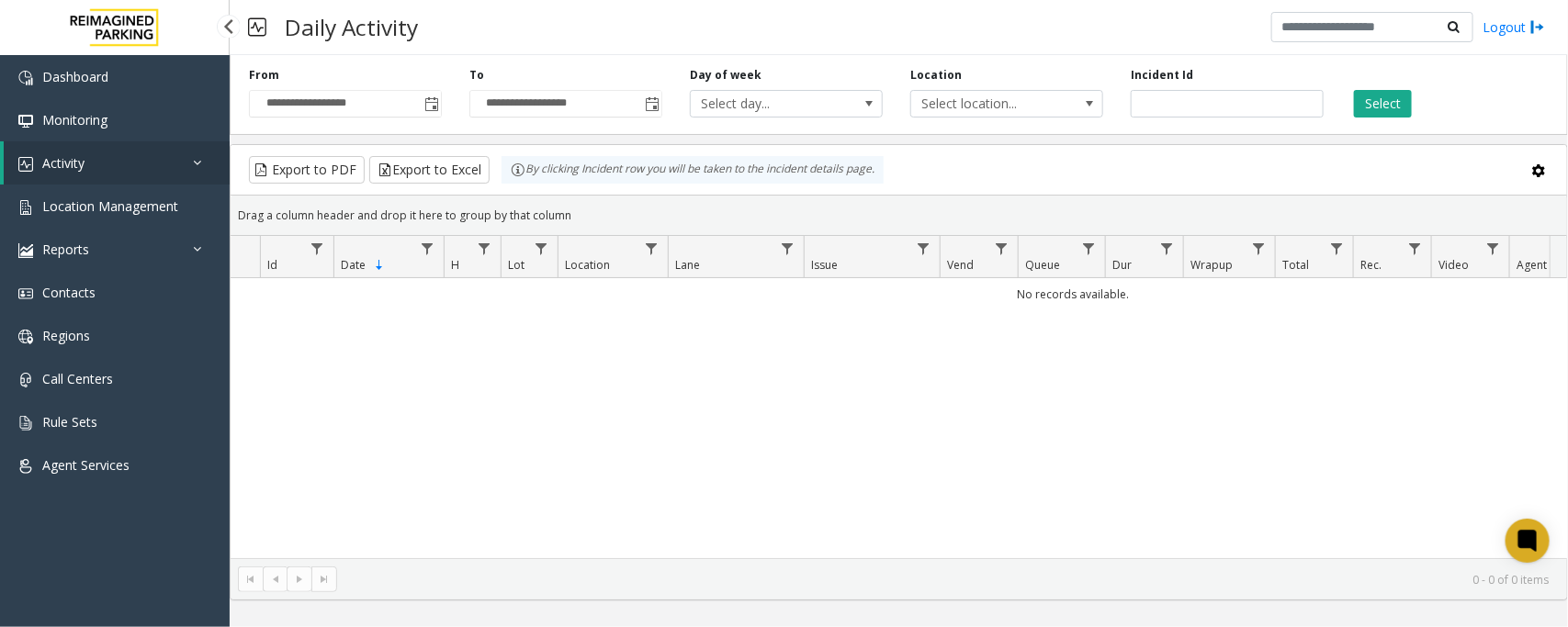
click at [182, 154] on link "Activity" at bounding box center [116, 163] width 225 height 43
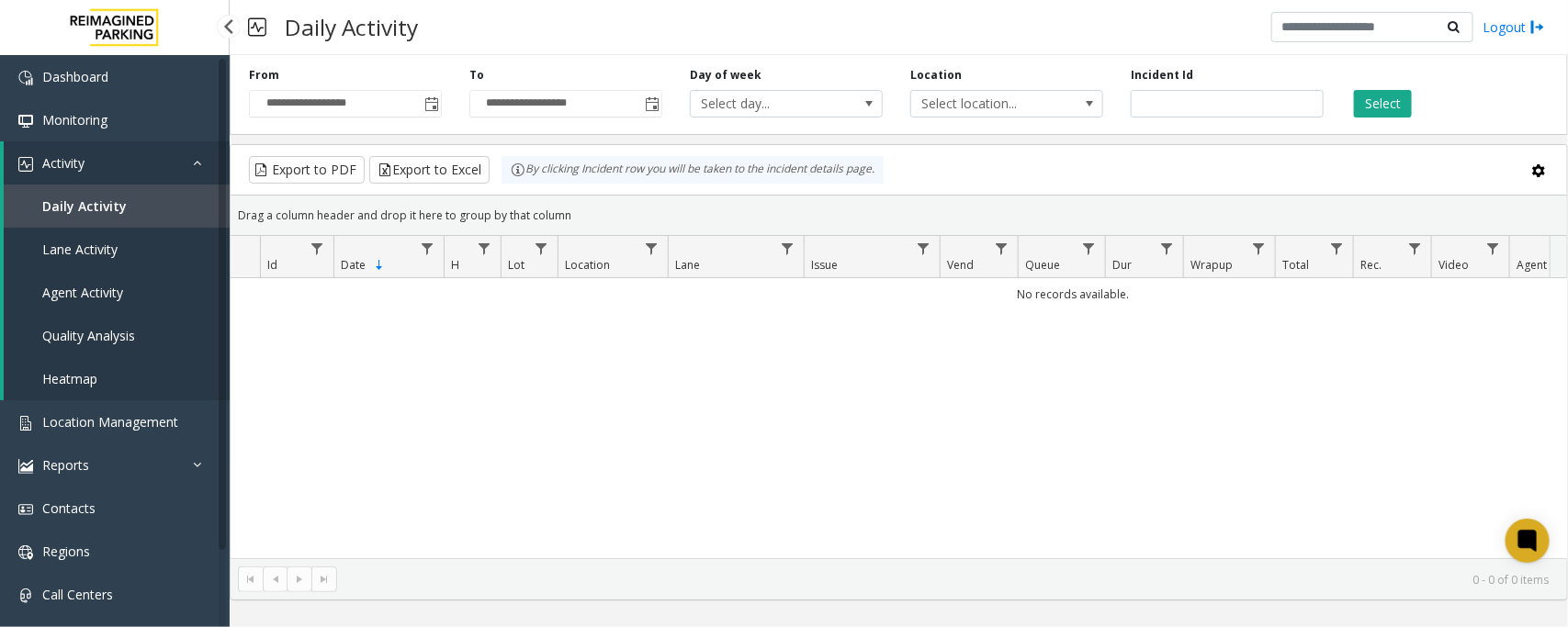
click at [129, 208] on link "Daily Activity" at bounding box center [116, 206] width 225 height 43
